Goal: Find specific page/section: Find specific page/section

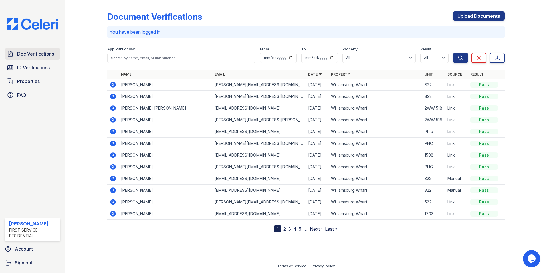
click at [34, 54] on span "Doc Verifications" at bounding box center [35, 53] width 37 height 7
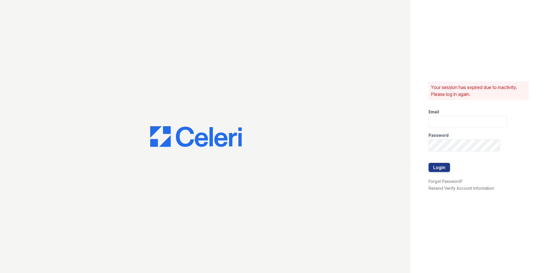
type input "[PERSON_NAME][EMAIL_ADDRESS][PERSON_NAME][PERSON_NAME][DOMAIN_NAME]"
click at [440, 168] on button "Login" at bounding box center [438, 167] width 21 height 9
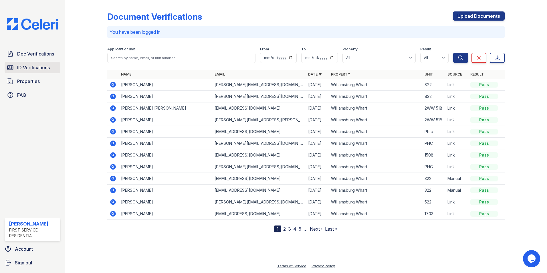
click at [34, 66] on span "ID Verifications" at bounding box center [33, 67] width 33 height 7
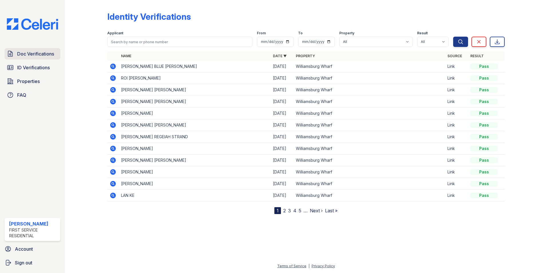
click at [26, 53] on span "Doc Verifications" at bounding box center [35, 53] width 37 height 7
